Goal: Transaction & Acquisition: Purchase product/service

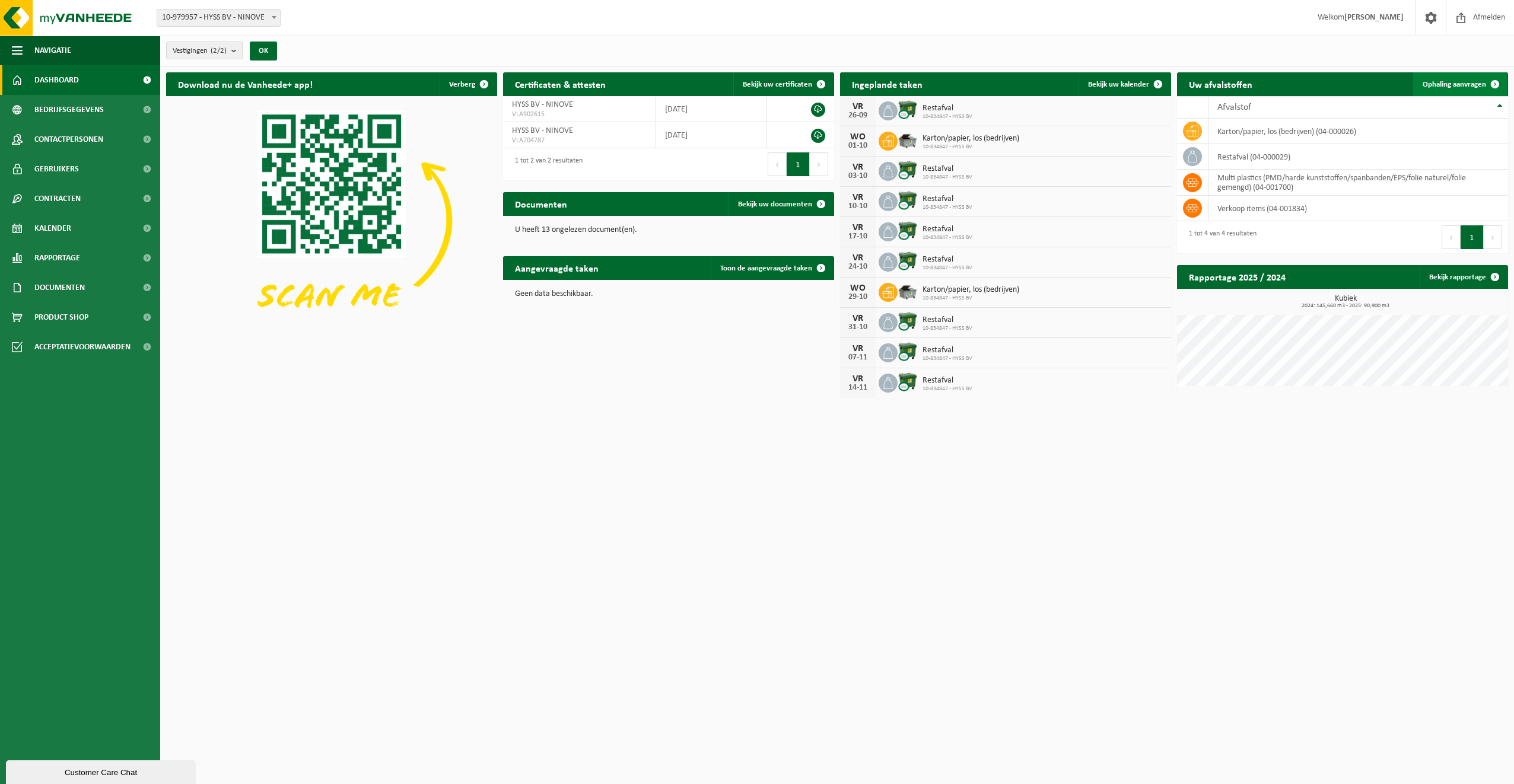
click at [1463, 83] on span "Ophaling aanvragen" at bounding box center [1454, 85] width 64 height 8
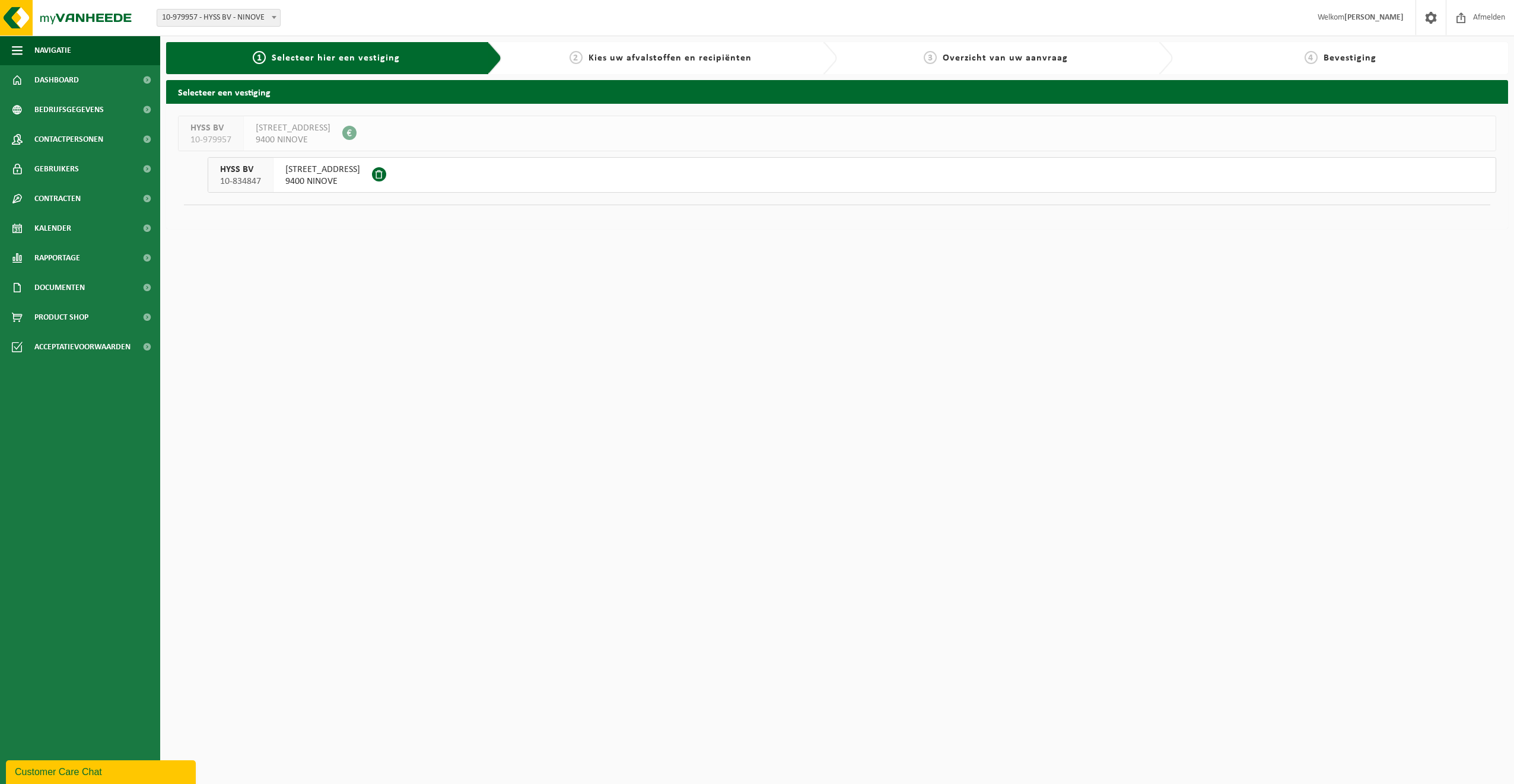
click at [360, 175] on span "9400 NINOVE" at bounding box center [322, 181] width 75 height 12
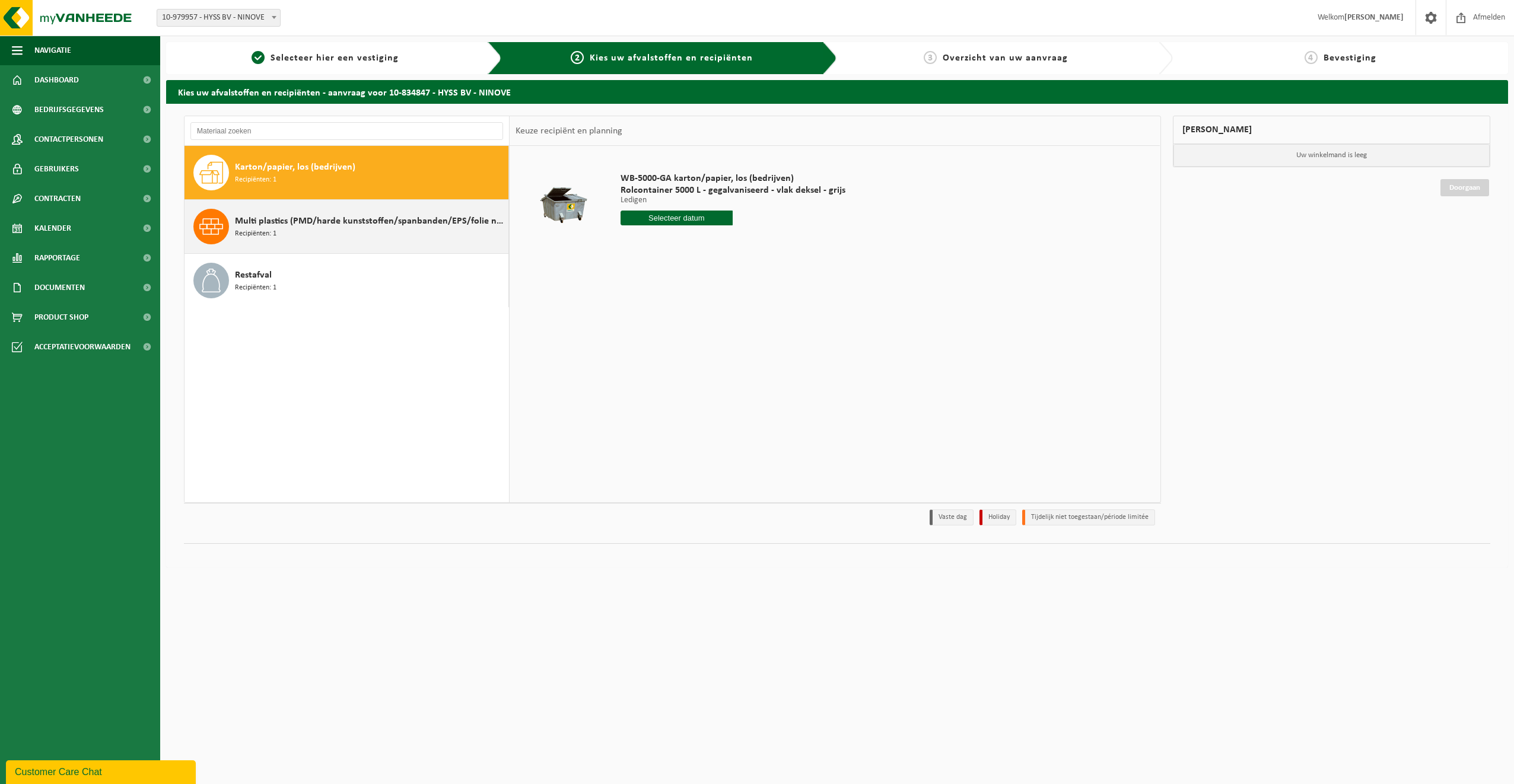
click at [255, 225] on span "Multi plastics (PMD/harde kunststoffen/spanbanden/EPS/folie naturel/folie gemen…" at bounding box center [370, 221] width 270 height 14
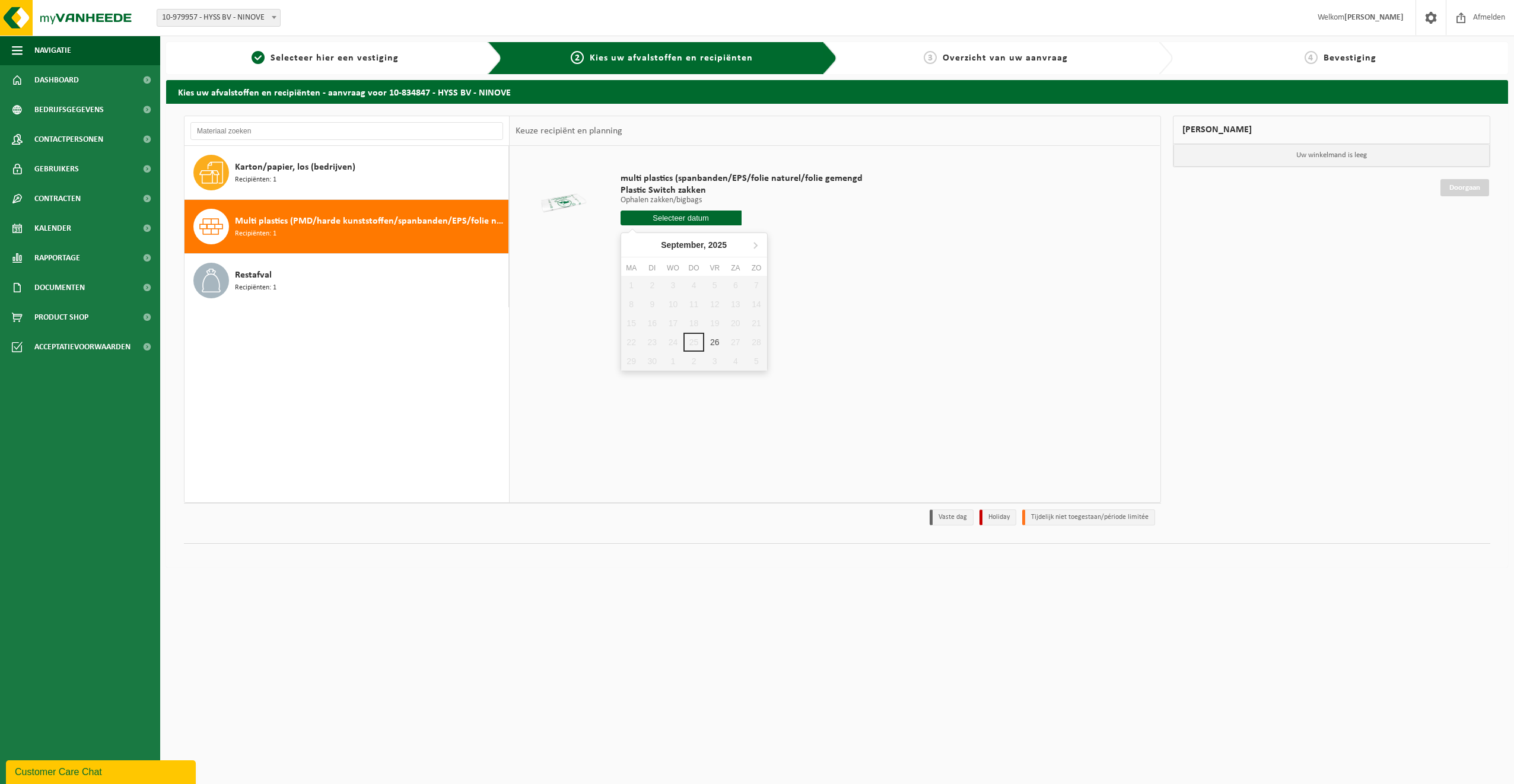
click at [658, 220] on input "text" at bounding box center [681, 217] width 121 height 15
click at [756, 242] on icon at bounding box center [755, 245] width 19 height 19
click at [715, 307] on div "10" at bounding box center [714, 304] width 21 height 19
type input "Van 2025-10-10"
click at [710, 240] on input "1" at bounding box center [681, 240] width 121 height 16
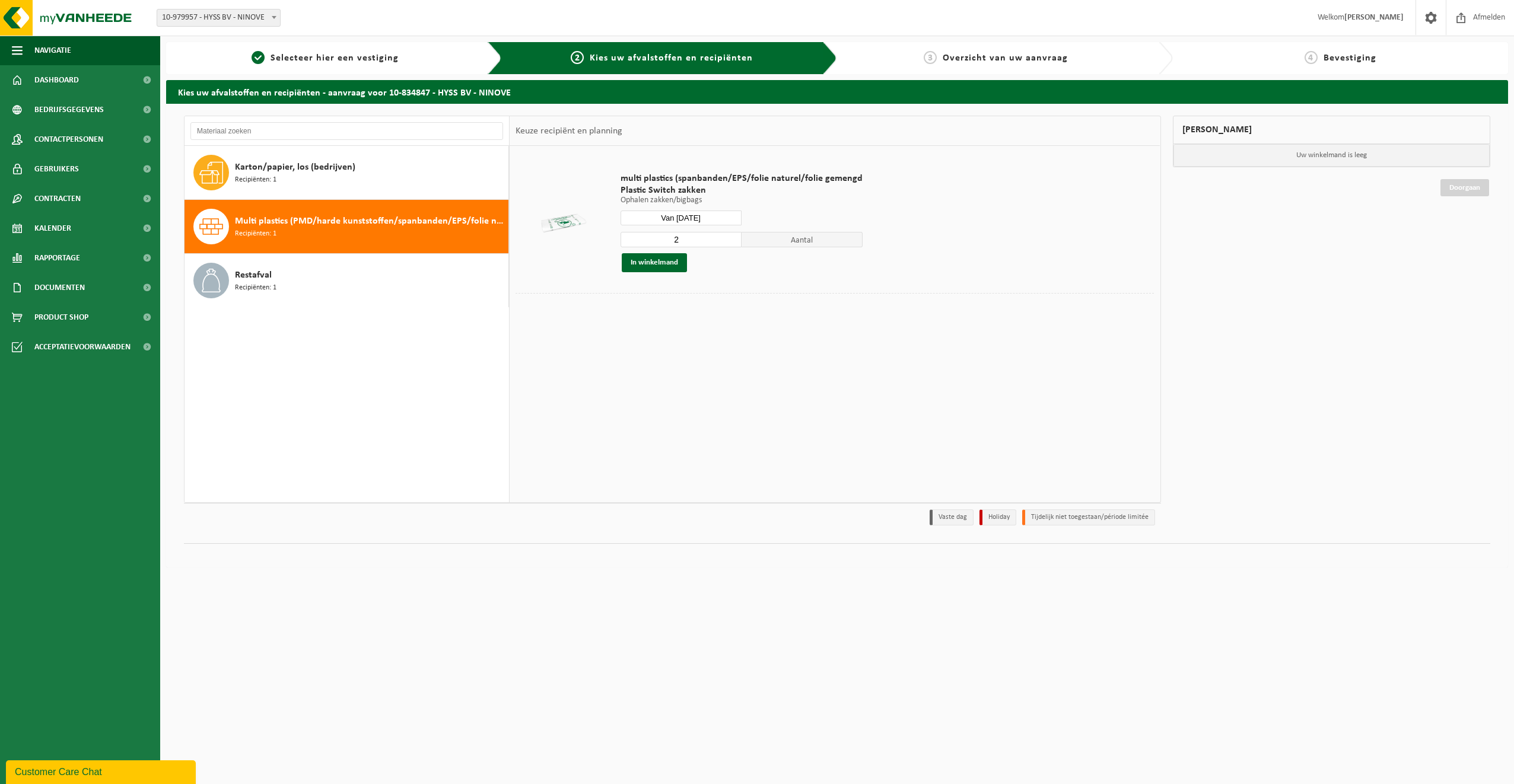
click at [731, 239] on input "2" at bounding box center [681, 240] width 121 height 16
click at [731, 239] on input "3" at bounding box center [681, 240] width 121 height 16
click at [731, 239] on input "4" at bounding box center [681, 240] width 121 height 16
click at [731, 239] on input "5" at bounding box center [681, 240] width 121 height 16
click at [731, 239] on input "6" at bounding box center [681, 240] width 121 height 16
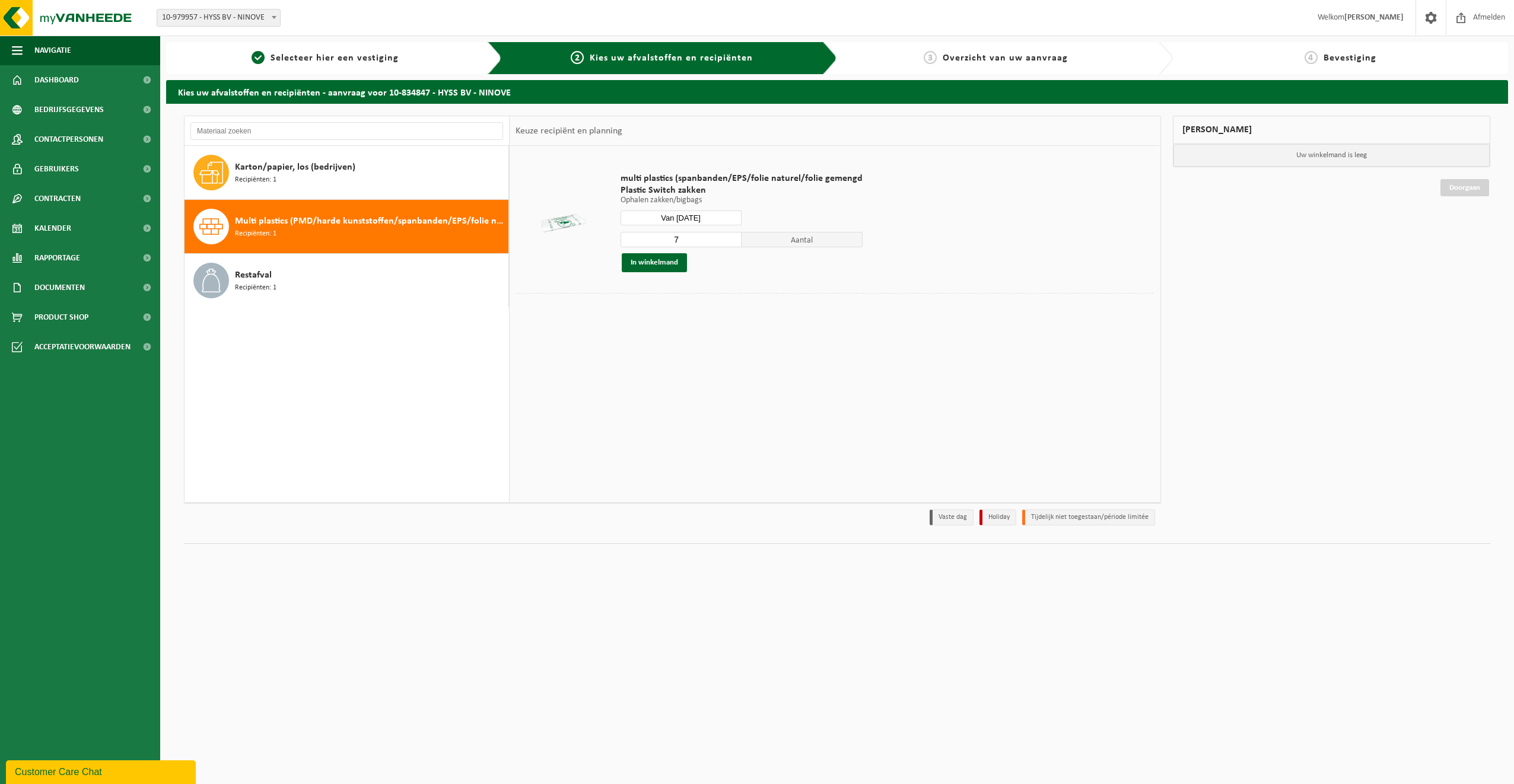
type input "7"
click at [731, 239] on input "7" at bounding box center [681, 240] width 121 height 16
click at [648, 263] on button "In winkelmand" at bounding box center [655, 262] width 65 height 19
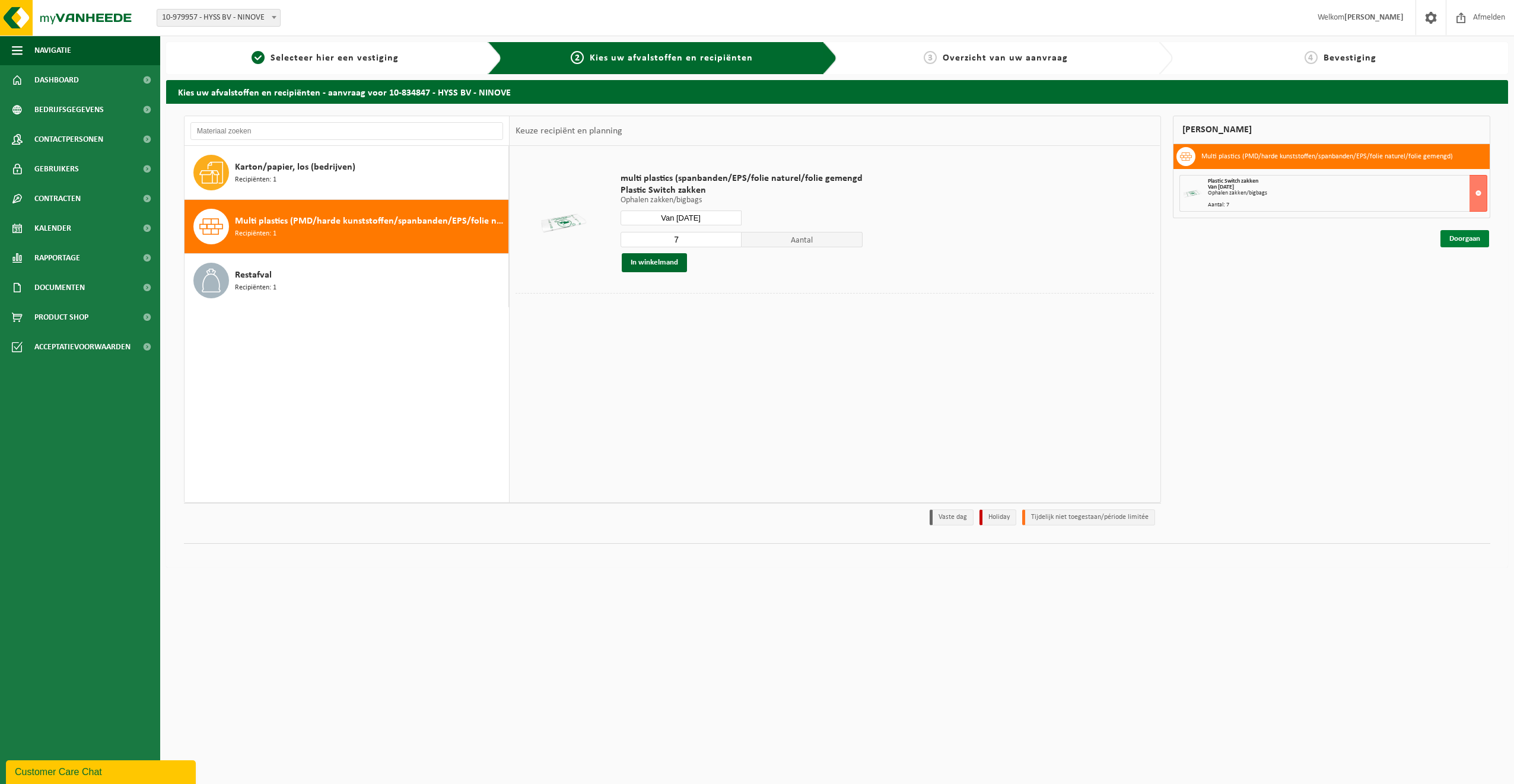
click at [1480, 238] on link "Doorgaan" at bounding box center [1464, 238] width 49 height 17
